Goal: Register for event/course

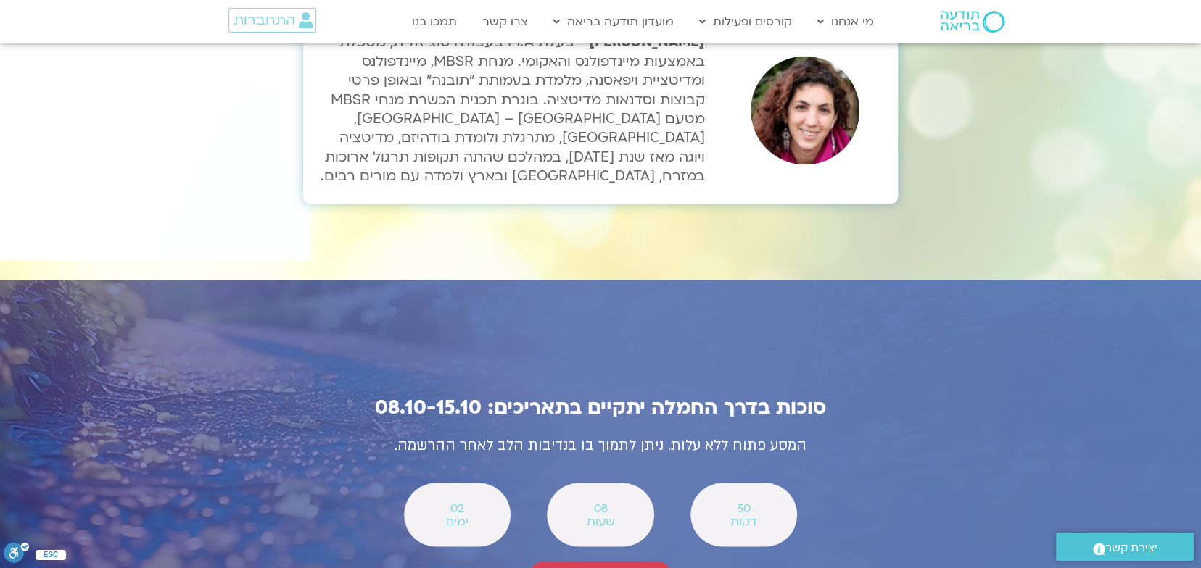
scroll to position [5003, 0]
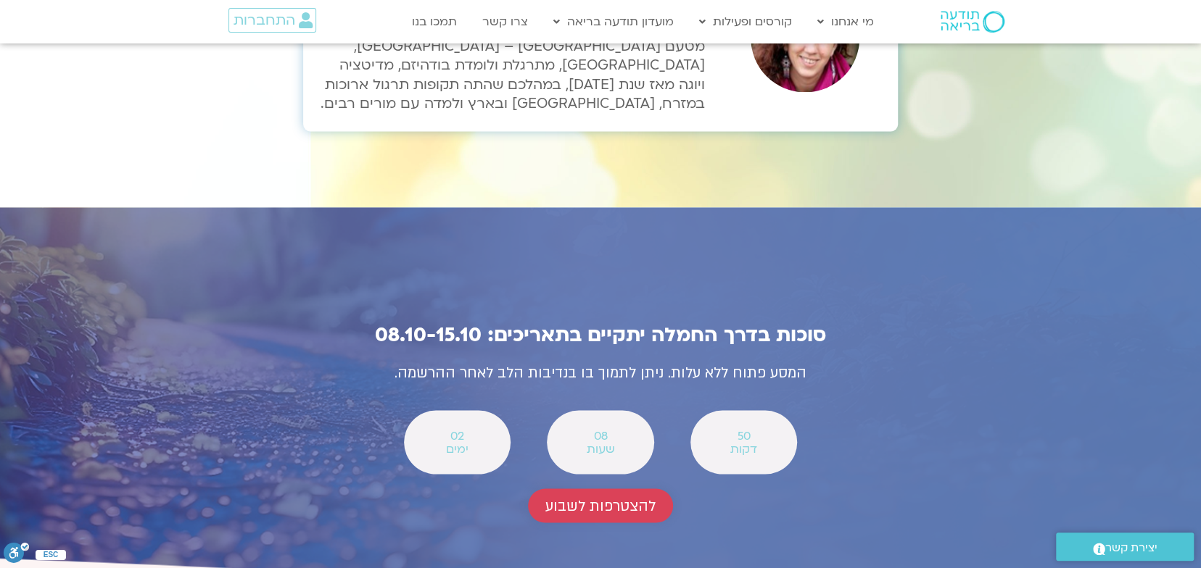
click at [604, 497] on span "להצטרפות לשבוע" at bounding box center [600, 505] width 110 height 17
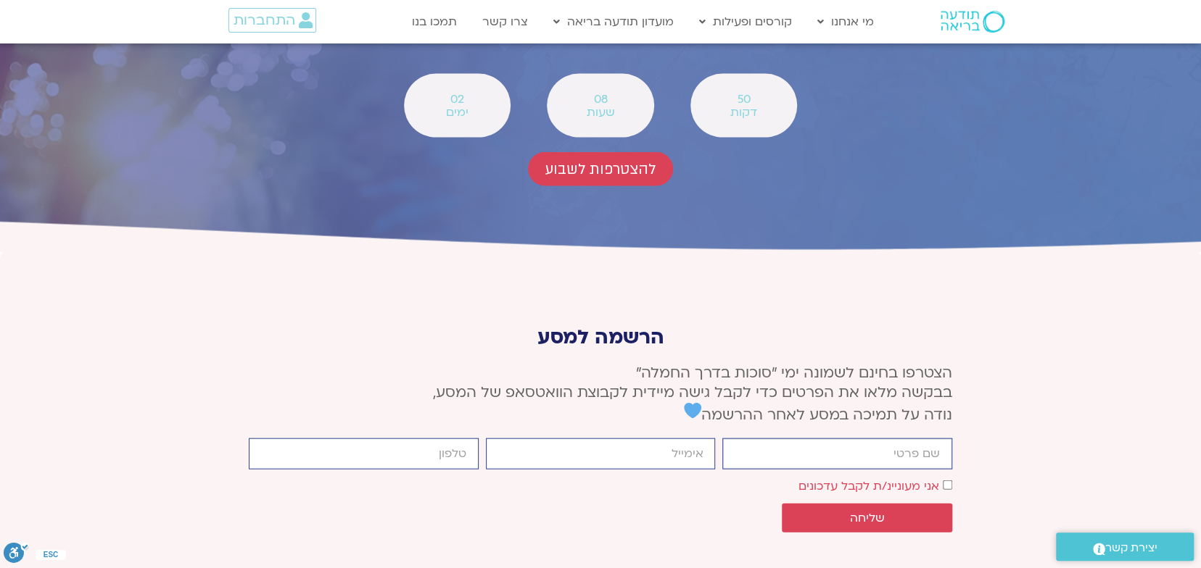
click at [831, 439] on input "firstname" at bounding box center [837, 454] width 230 height 31
type input "[PERSON_NAME]"
click at [673, 439] on input "email" at bounding box center [601, 454] width 230 height 31
type input "[EMAIL_ADDRESS][DOMAIN_NAME]"
click at [450, 439] on input "cellphone" at bounding box center [364, 454] width 230 height 31
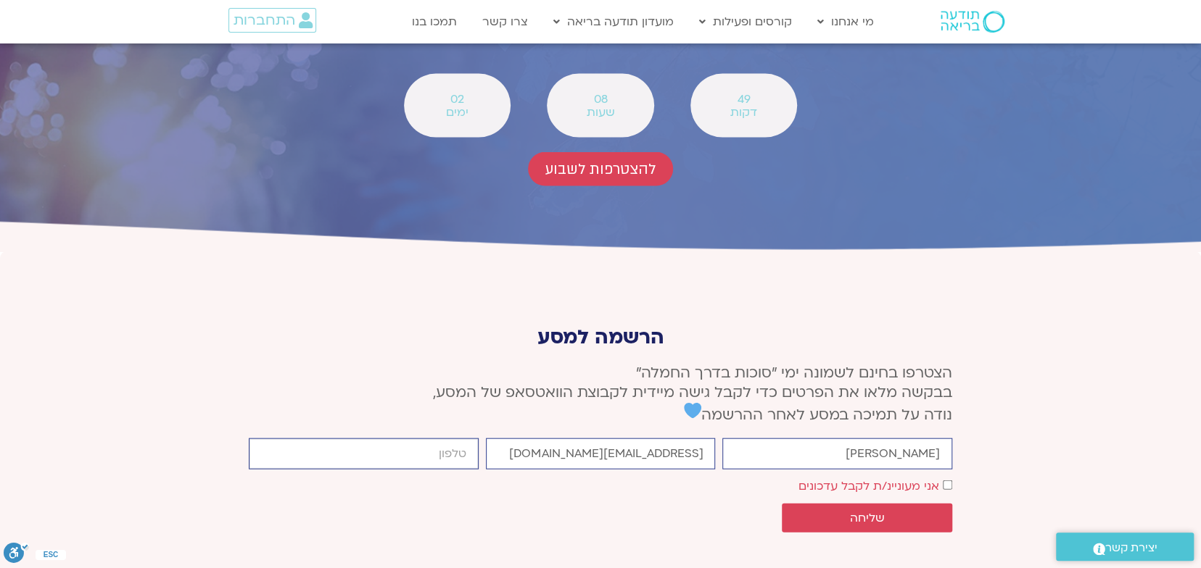
click at [441, 439] on input "cellphone" at bounding box center [364, 454] width 230 height 31
type input "0528675980"
click at [870, 512] on span "שליחה" at bounding box center [867, 518] width 35 height 13
click at [799, 512] on span "שליחה" at bounding box center [867, 518] width 136 height 13
click at [861, 512] on span "שליחה" at bounding box center [867, 518] width 35 height 13
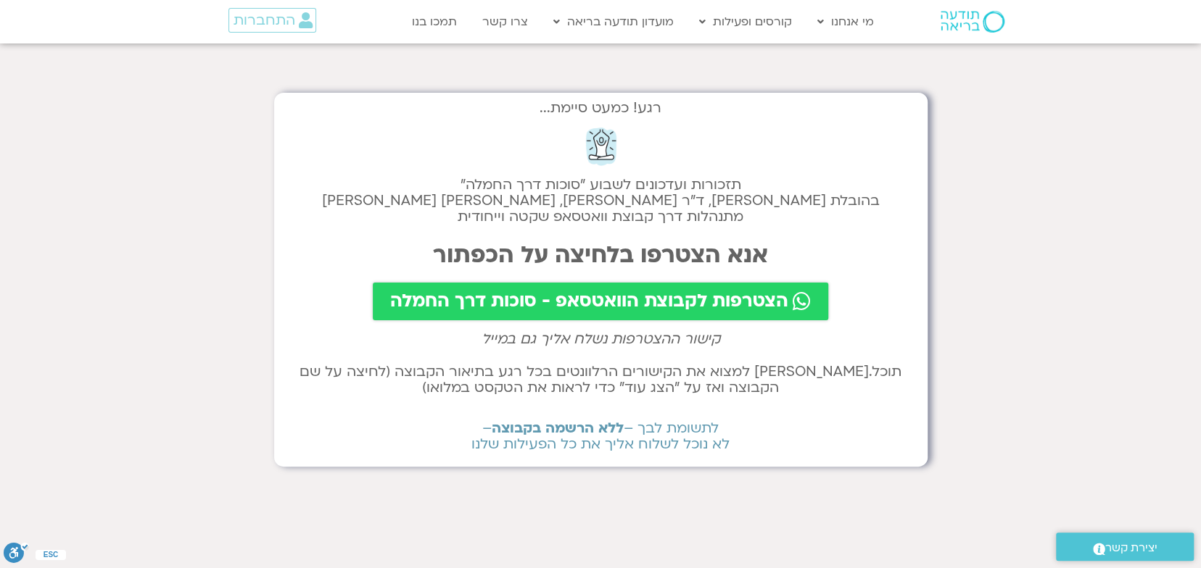
click at [641, 303] on span "הצטרפות לקבוצת הוואטסאפ - סוכות דרך החמלה" at bounding box center [589, 301] width 398 height 20
click at [583, 305] on span "הצטרפות לקבוצת הוואטסאפ - סוכות דרך החמלה" at bounding box center [589, 301] width 398 height 20
